Goal: Browse casually: Explore the website without a specific task or goal

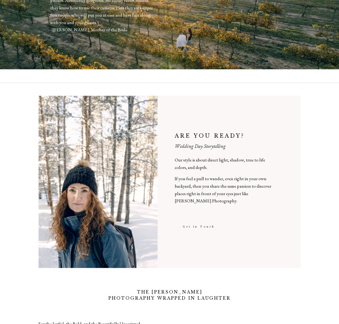
scroll to position [54, 0]
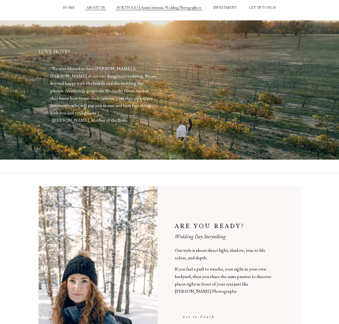
click at [123, 7] on link "PORTFOLIO | Austin Intimate Wedding Photographers" at bounding box center [159, 8] width 84 height 5
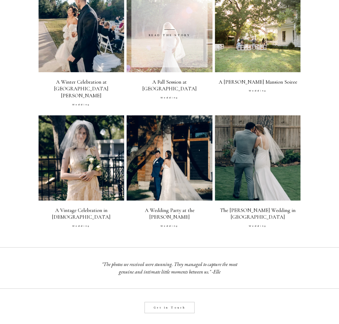
scroll to position [161, 0]
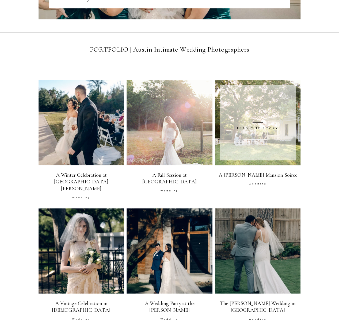
click at [253, 105] on span at bounding box center [258, 123] width 76 height 76
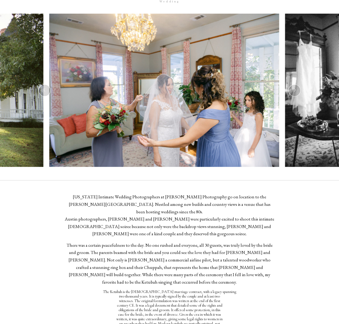
scroll to position [54, 0]
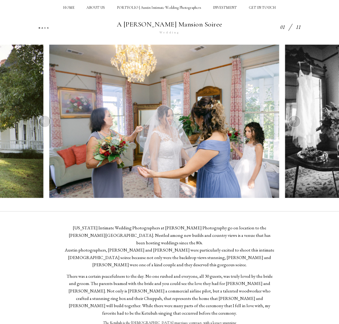
click at [294, 124] on icon at bounding box center [295, 122] width 4 height 6
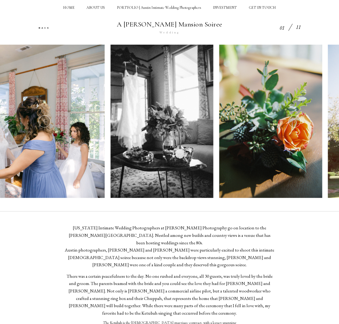
click at [294, 124] on icon at bounding box center [295, 122] width 4 height 6
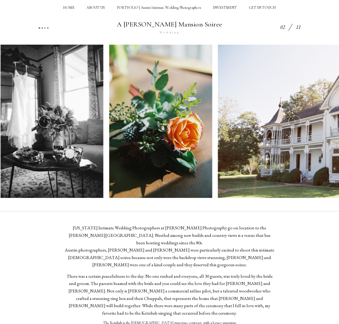
click at [294, 124] on icon at bounding box center [295, 122] width 4 height 6
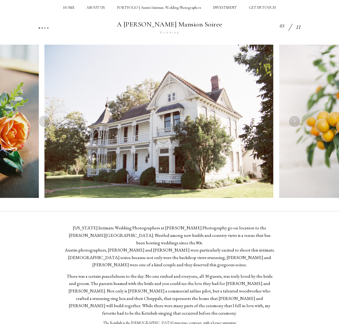
click at [294, 124] on icon at bounding box center [295, 122] width 4 height 6
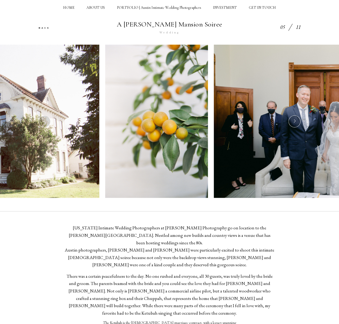
click at [294, 124] on icon at bounding box center [295, 122] width 4 height 6
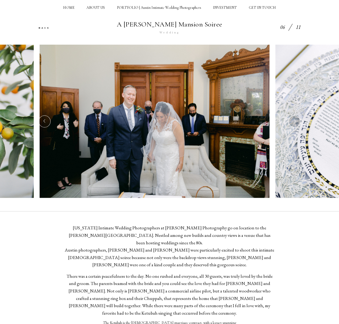
click at [294, 124] on icon at bounding box center [295, 122] width 4 height 6
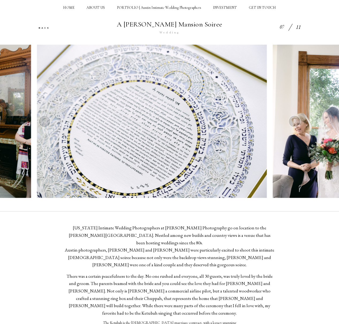
click at [294, 124] on icon at bounding box center [295, 122] width 4 height 6
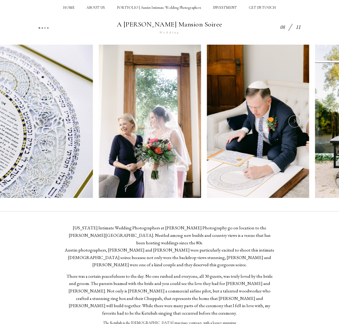
click at [294, 124] on icon at bounding box center [295, 122] width 4 height 6
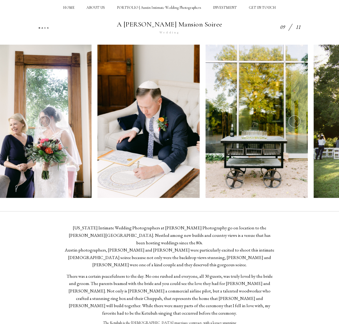
click at [294, 124] on icon at bounding box center [295, 122] width 4 height 6
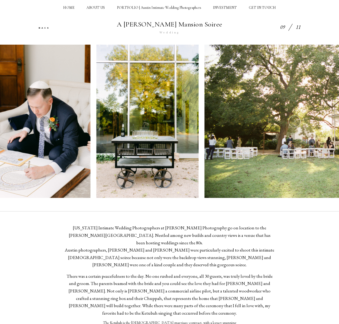
click at [294, 124] on icon at bounding box center [295, 122] width 4 height 6
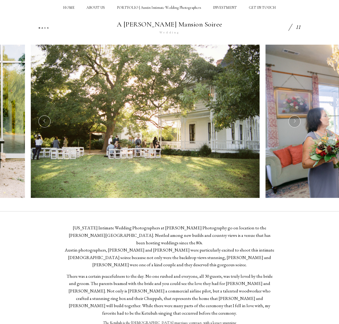
click at [294, 124] on icon at bounding box center [295, 122] width 4 height 6
click at [294, 123] on icon at bounding box center [295, 122] width 4 height 6
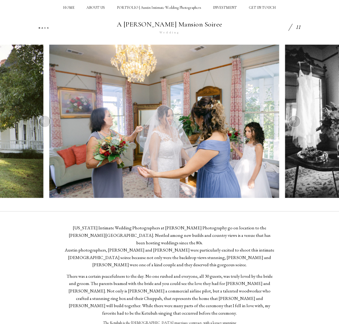
click at [294, 123] on icon at bounding box center [295, 122] width 4 height 6
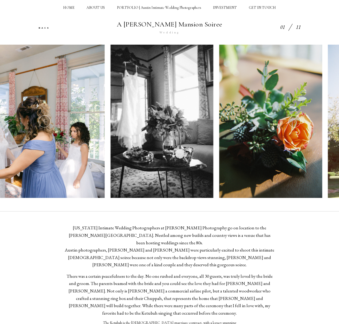
click at [294, 123] on icon at bounding box center [295, 122] width 4 height 6
